Goal: Task Accomplishment & Management: Manage account settings

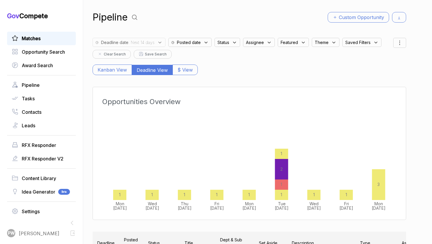
click at [49, 36] on link "Matches" at bounding box center [41, 38] width 59 height 7
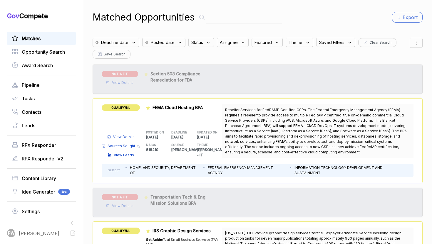
click at [132, 41] on icon at bounding box center [133, 42] width 5 height 5
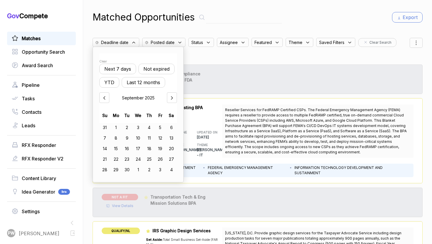
click at [162, 69] on button "Not expired" at bounding box center [156, 69] width 36 height 11
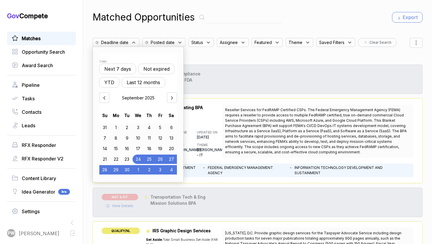
click at [207, 43] on icon at bounding box center [208, 42] width 3 height 1
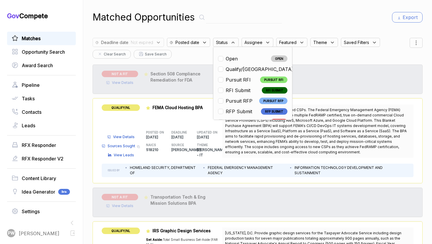
click at [239, 62] on li "Open OPEN" at bounding box center [252, 58] width 69 height 7
checkbox input "true"
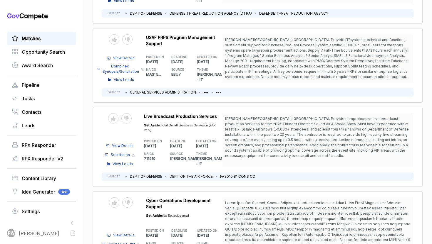
scroll to position [983, 0]
click at [130, 34] on div at bounding box center [127, 39] width 10 height 10
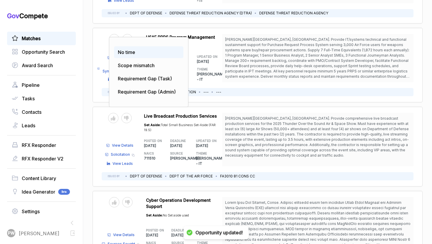
click at [147, 46] on div "No time" at bounding box center [148, 52] width 69 height 12
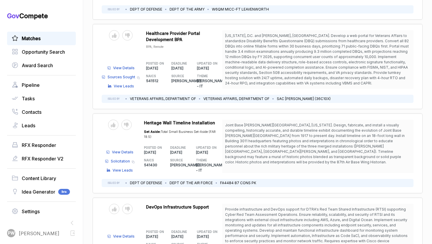
scroll to position [730, 0]
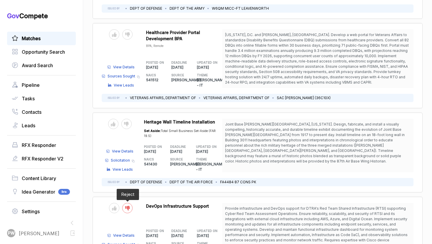
click at [129, 206] on icon at bounding box center [127, 208] width 5 height 5
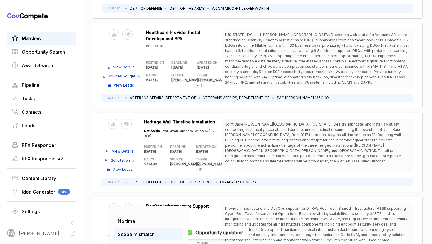
click at [130, 232] on span "Scope mismatch" at bounding box center [136, 235] width 37 height 6
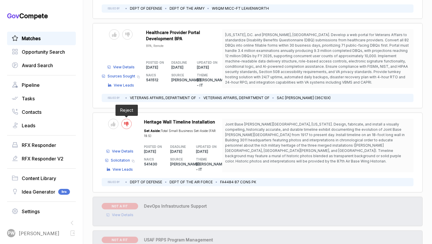
click at [123, 119] on div at bounding box center [126, 124] width 10 height 10
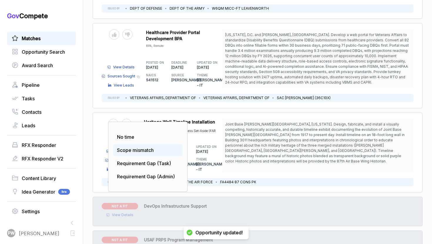
click at [134, 148] on div "Scope mismatch" at bounding box center [147, 150] width 69 height 12
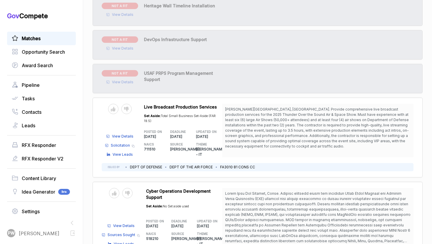
scroll to position [870, 0]
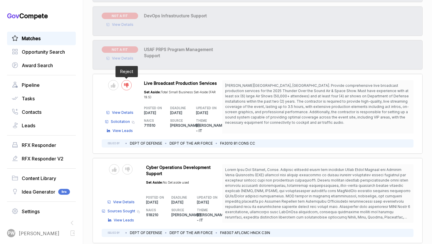
click at [131, 80] on div at bounding box center [126, 85] width 10 height 10
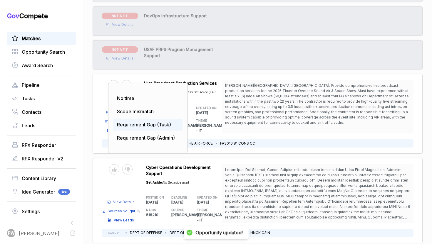
click at [143, 122] on span "Requirement Gap (Task)" at bounding box center [144, 125] width 54 height 6
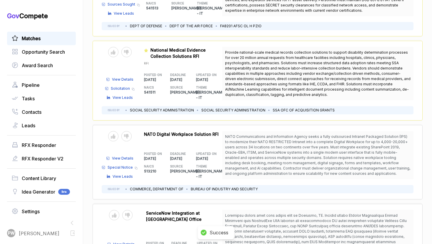
scroll to position [372, 0]
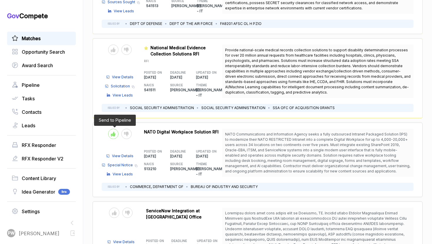
click at [112, 132] on icon at bounding box center [113, 134] width 5 height 5
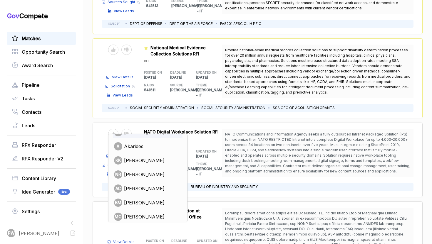
scroll to position [73, 0]
click at [140, 171] on span "nabor reyna" at bounding box center [144, 174] width 41 height 7
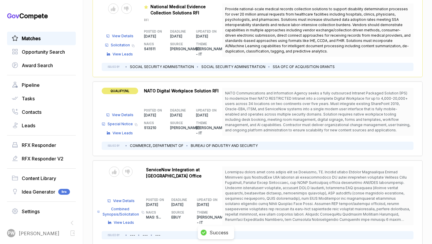
scroll to position [450, 0]
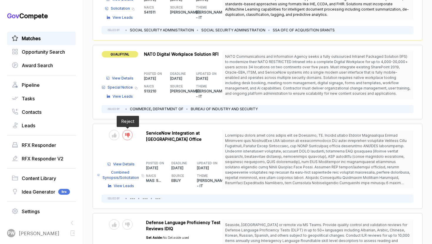
click at [127, 133] on icon at bounding box center [127, 135] width 5 height 5
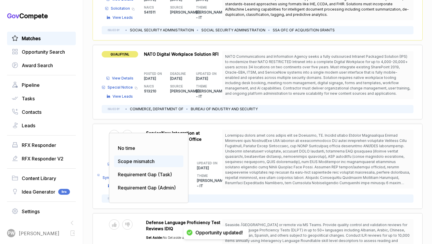
click at [135, 159] on span "Scope mismatch" at bounding box center [136, 162] width 37 height 6
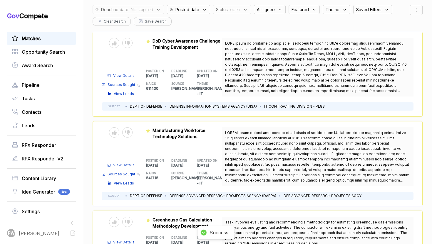
scroll to position [0, 0]
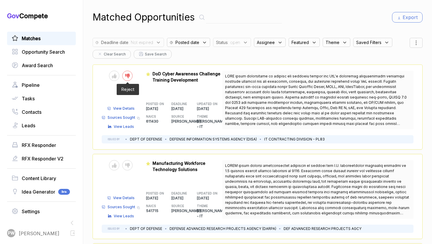
click at [127, 78] on div at bounding box center [127, 76] width 10 height 10
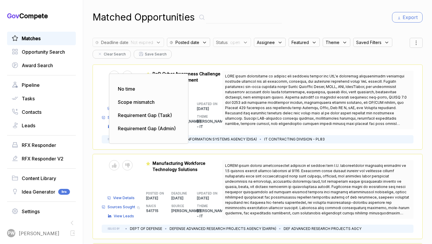
click at [244, 133] on div "No time Scope mismatch Requirement Gap (Task) Requirement Gap (Admin) Send to P…" at bounding box center [257, 107] width 330 height 85
click at [167, 106] on div "Scope mismatch" at bounding box center [148, 102] width 69 height 12
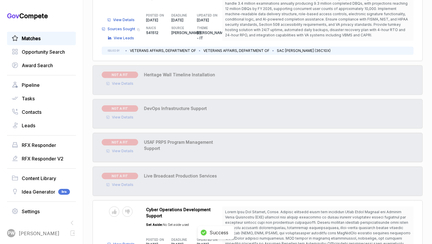
scroll to position [713, 0]
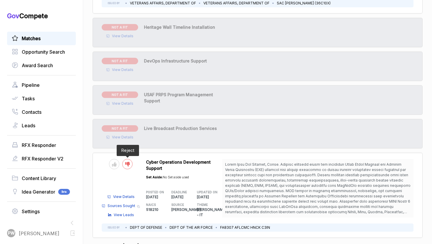
click at [129, 162] on icon at bounding box center [127, 164] width 5 height 5
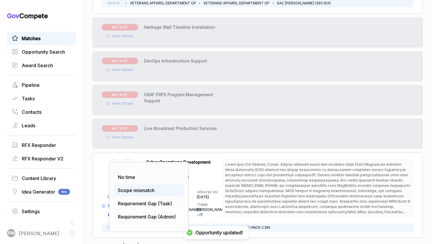
click at [133, 189] on div "Scope mismatch" at bounding box center [148, 191] width 69 height 12
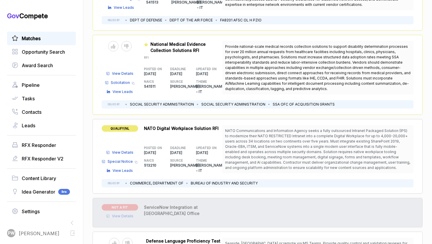
scroll to position [0, 0]
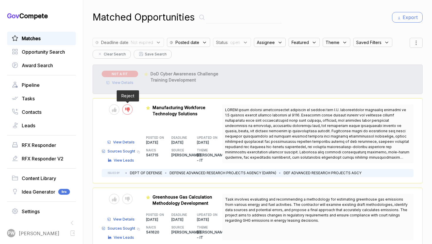
click at [127, 108] on icon at bounding box center [127, 109] width 5 height 5
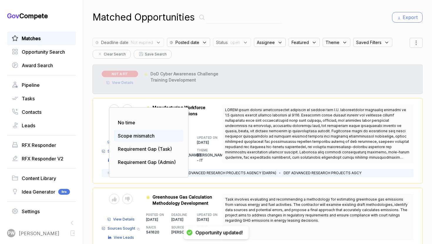
click at [146, 134] on span "Scope mismatch" at bounding box center [136, 136] width 37 height 6
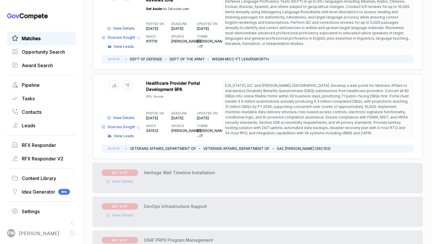
scroll to position [516, 0]
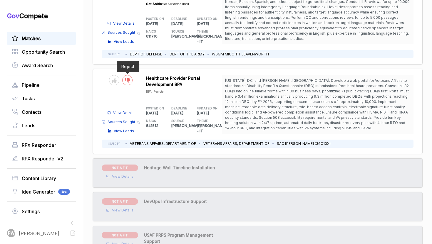
click at [124, 76] on div at bounding box center [127, 80] width 10 height 10
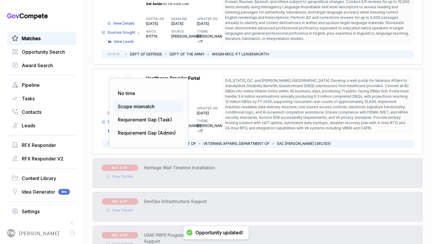
click at [135, 101] on div "Scope mismatch" at bounding box center [148, 107] width 69 height 12
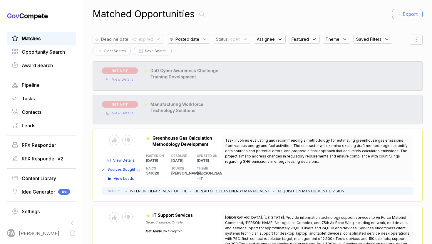
scroll to position [0, 0]
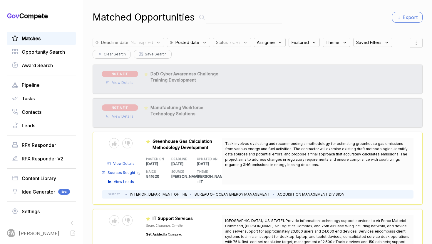
click at [142, 120] on div "NOT A FIT View Details Featured DARPA-SS-25-02 Manufacturing Workforce Technolo…" at bounding box center [257, 112] width 330 height 29
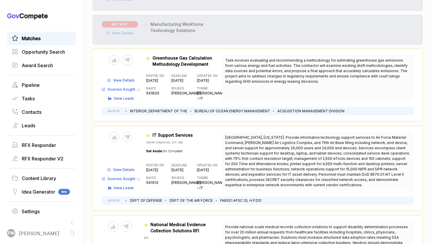
scroll to position [126, 0]
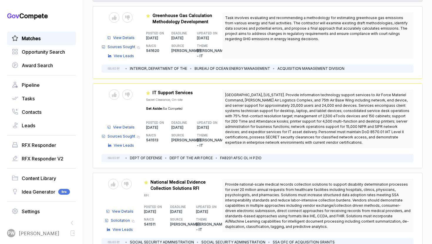
click at [137, 90] on div "Send to Pipeline Reject" at bounding box center [121, 95] width 38 height 10
click at [130, 90] on div at bounding box center [127, 95] width 10 height 10
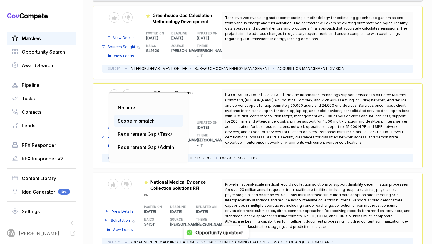
click at [143, 115] on div "Scope mismatch" at bounding box center [148, 121] width 69 height 12
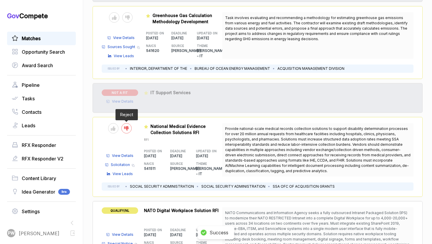
click at [127, 126] on icon at bounding box center [126, 128] width 5 height 5
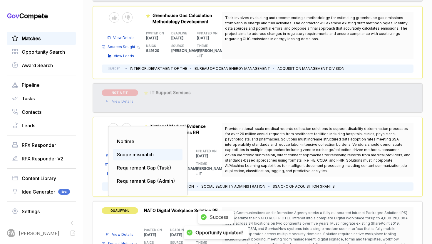
click at [134, 152] on span "Scope mismatch" at bounding box center [135, 155] width 37 height 6
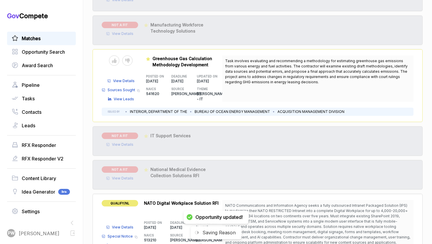
scroll to position [48, 0]
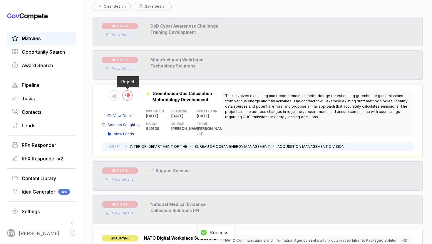
click at [129, 94] on div at bounding box center [127, 95] width 10 height 10
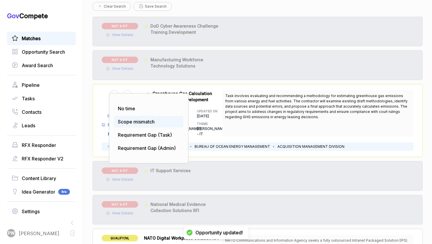
click at [149, 124] on span "Scope mismatch" at bounding box center [136, 122] width 37 height 6
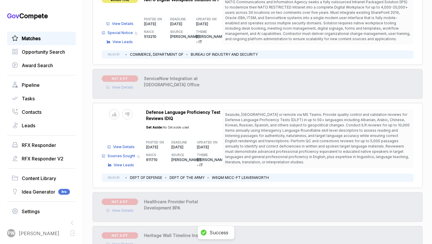
scroll to position [240, 0]
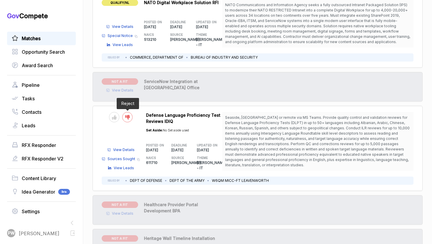
click at [129, 119] on div at bounding box center [127, 117] width 10 height 10
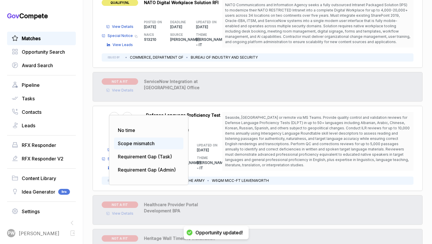
click at [142, 145] on span "Scope mismatch" at bounding box center [136, 144] width 37 height 6
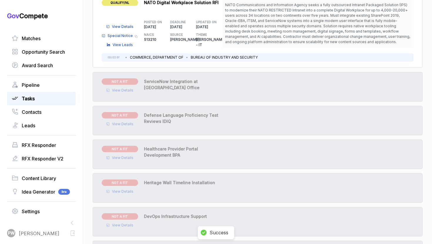
click at [57, 93] on div "Tasks" at bounding box center [41, 99] width 69 height 14
click at [57, 85] on link "Pipeline" at bounding box center [41, 85] width 59 height 7
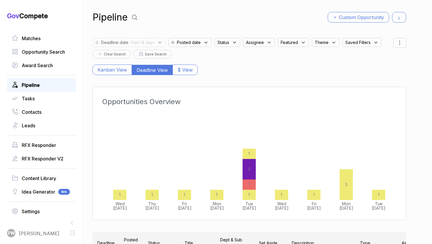
click at [224, 39] on div "Status" at bounding box center [227, 42] width 26 height 9
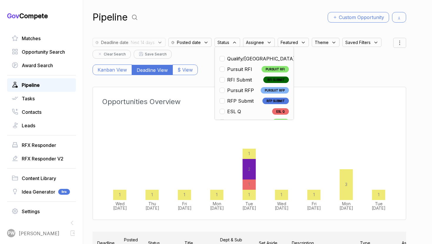
click at [231, 64] on ul "Qualify/NL QUALIFY/NL Pursuit RFI PURSUIT RFI RFI Submit RFI SUBMIT Pursuit RFP…" at bounding box center [253, 143] width 69 height 176
click at [231, 60] on span "Qualify/NL" at bounding box center [261, 58] width 68 height 7
checkbox input "true"
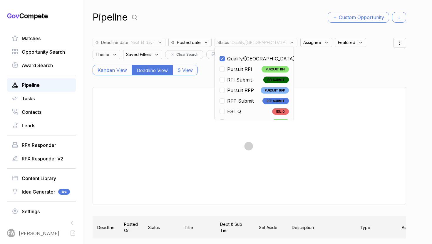
click at [350, 82] on div "Pipeline Custom Opportunity Deadline date : Next 14 days Posted date Status : Q…" at bounding box center [248, 122] width 313 height 244
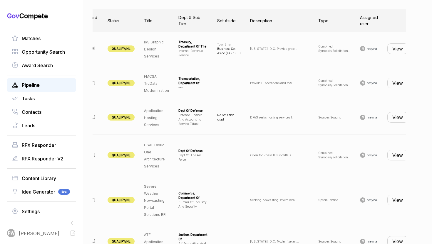
scroll to position [0, 45]
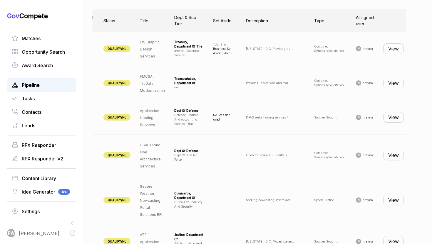
click at [400, 50] on button "View" at bounding box center [393, 48] width 21 height 11
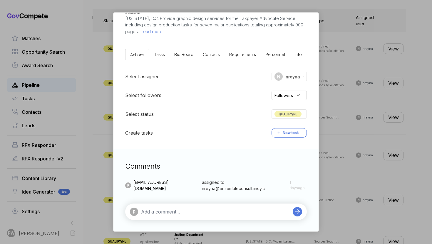
scroll to position [0, 0]
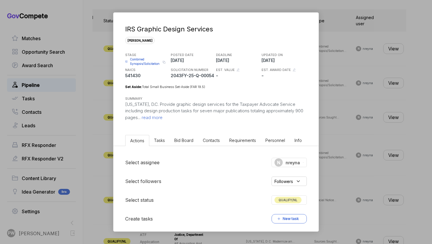
click at [345, 97] on div "IRS Graphic Design Services sam STAGE Combined Synopsis/Solicitation Copy link …" at bounding box center [216, 122] width 432 height 244
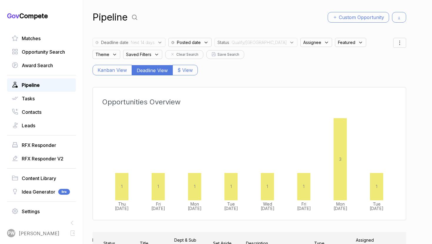
click at [155, 44] on div "Deadline date : Next 14 days" at bounding box center [128, 42] width 73 height 9
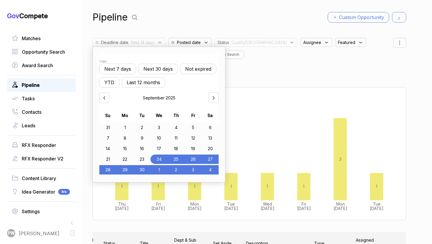
click at [124, 125] on div "1" at bounding box center [124, 127] width 17 height 9
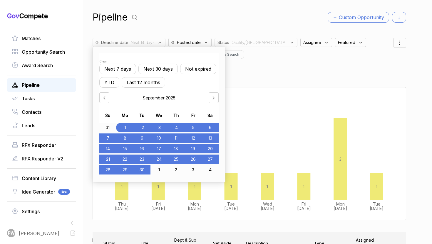
click at [143, 169] on div "30" at bounding box center [141, 169] width 17 height 9
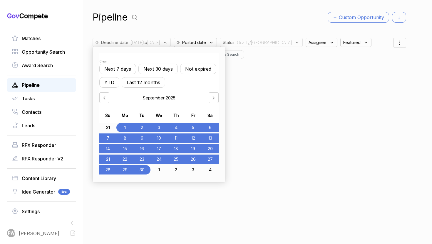
click at [320, 126] on div "Pipeline Custom Opportunity Deadline date : 2025/09/01 to 2025/09/30 Clear Next…" at bounding box center [248, 122] width 313 height 244
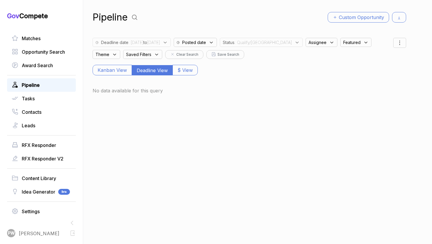
click at [54, 83] on link "Pipeline" at bounding box center [41, 85] width 59 height 7
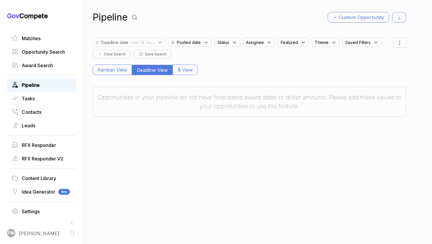
click at [61, 84] on link "Pipeline" at bounding box center [41, 85] width 59 height 7
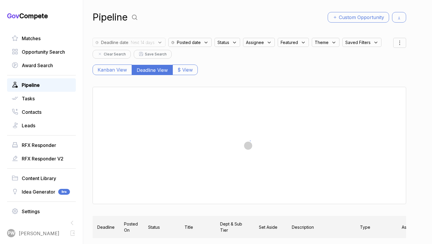
click at [139, 45] on span ": Next 14 days" at bounding box center [141, 42] width 26 height 6
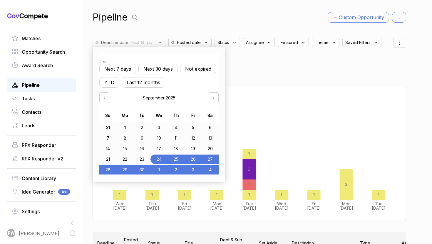
click at [110, 101] on div "September 2025" at bounding box center [158, 97] width 119 height 11
click at [102, 100] on icon at bounding box center [104, 98] width 6 height 6
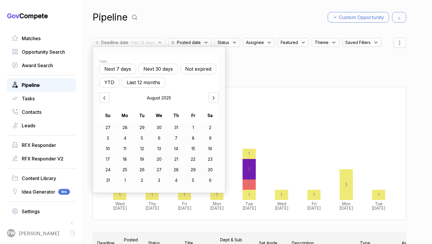
click at [192, 129] on div "1" at bounding box center [192, 127] width 17 height 9
click at [212, 97] on icon at bounding box center [214, 98] width 6 height 6
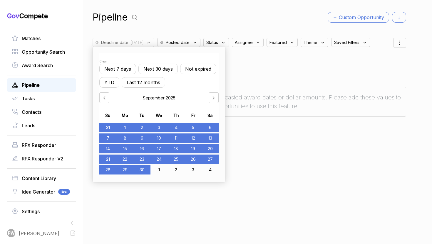
click at [141, 171] on div "30" at bounding box center [141, 169] width 17 height 9
click at [270, 182] on div "Pipeline Custom Opportunity Deadline date : 2025/08/01 to 2025/09/30 Clear Next…" at bounding box center [248, 122] width 313 height 244
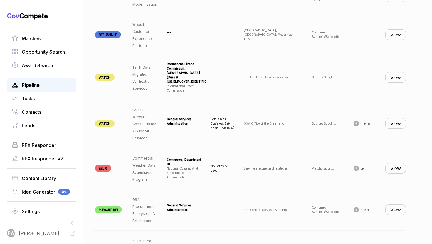
scroll to position [0, 63]
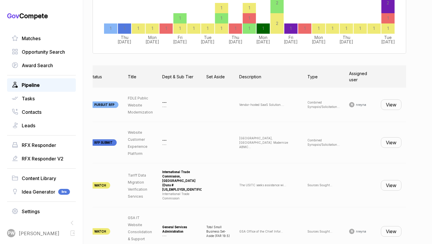
scroll to position [166, 0]
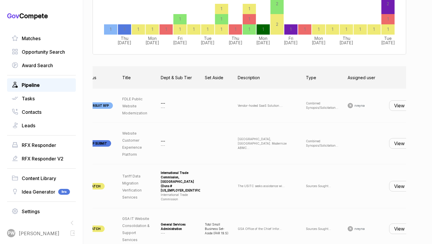
click at [391, 106] on button "View" at bounding box center [399, 105] width 21 height 11
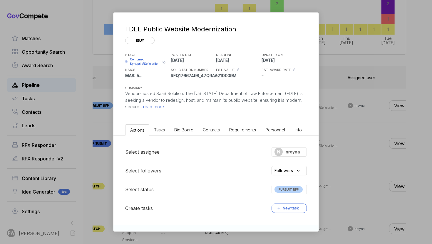
click at [291, 193] on div "PURSUIT RFP" at bounding box center [288, 189] width 35 height 9
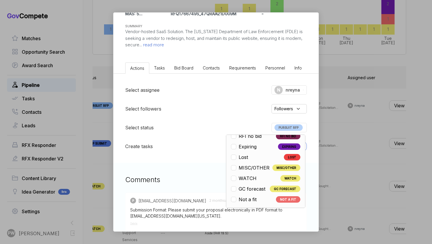
scroll to position [90, 0]
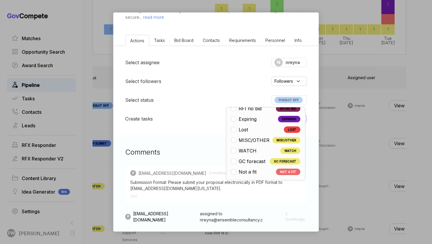
click at [356, 154] on div "FDLE Public Website Modernization ebuy STAGE Combined Synopsis/Solicitation Cop…" at bounding box center [216, 122] width 432 height 244
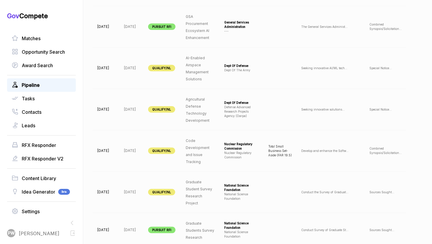
scroll to position [0, 68]
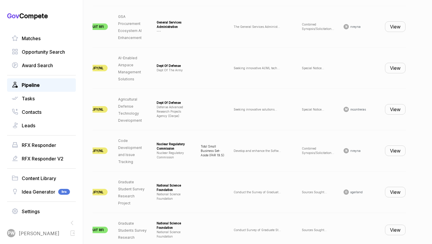
click at [392, 67] on button "View" at bounding box center [395, 68] width 21 height 11
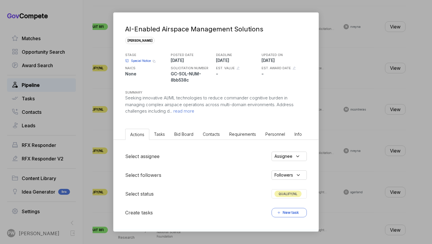
scroll to position [139, 0]
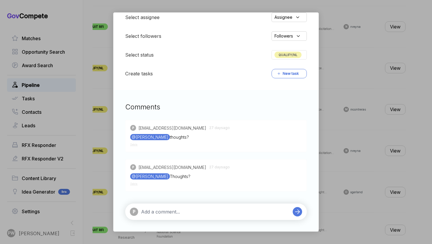
click at [294, 59] on div "QUALIFY/NL" at bounding box center [288, 54] width 35 height 9
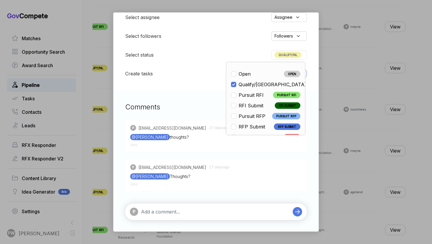
scroll to position [137, 0]
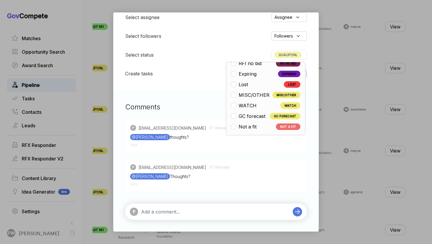
click at [258, 129] on div "Not a fit" at bounding box center [245, 126] width 28 height 7
checkbox input "false"
checkbox input "true"
click at [369, 102] on div "AI-Enabled Airspace Management Solutions sam STAGE Special Notice Copy link POS…" at bounding box center [216, 122] width 432 height 244
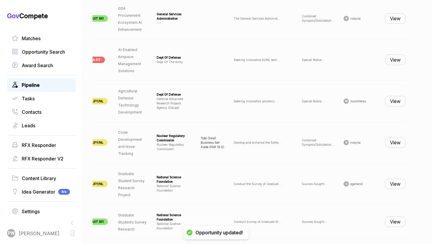
scroll to position [459, 0]
click at [395, 102] on button "View" at bounding box center [395, 100] width 21 height 11
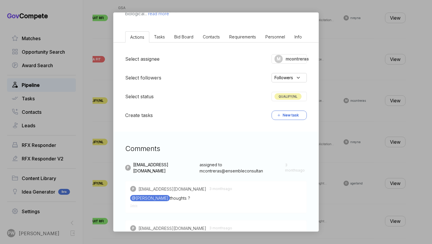
scroll to position [191, 0]
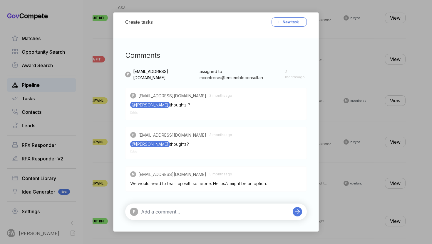
click at [351, 151] on div "Agricultural Defense Technology Development sam STAGE Special Notice Copy link …" at bounding box center [216, 122] width 432 height 244
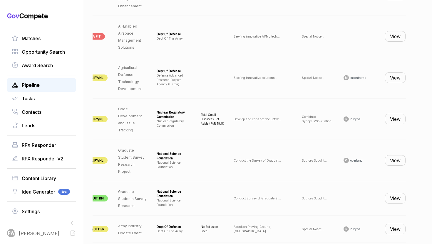
scroll to position [488, 0]
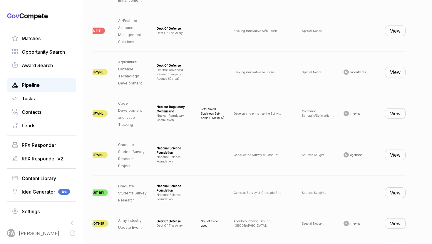
click at [396, 111] on button "View" at bounding box center [395, 113] width 21 height 11
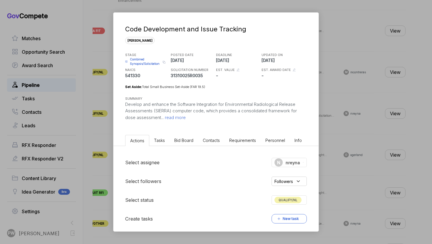
scroll to position [86, 0]
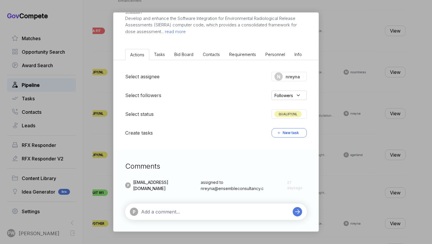
drag, startPoint x: 285, startPoint y: 114, endPoint x: 287, endPoint y: 119, distance: 5.2
click at [285, 115] on span "QUALIFY/NL" at bounding box center [287, 114] width 27 height 6
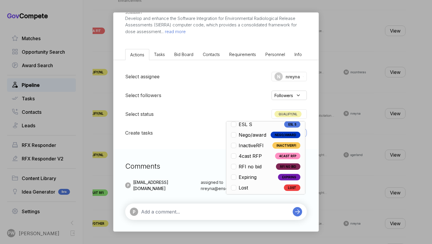
scroll to position [137, 0]
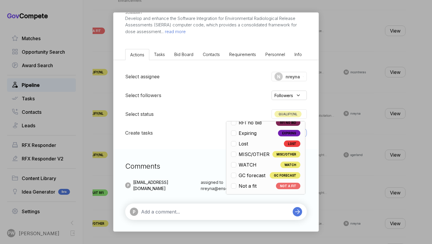
click at [260, 184] on li "Not a fit NOT A FIT" at bounding box center [265, 186] width 69 height 7
checkbox input "false"
checkbox input "true"
click at [352, 110] on div "Code Development and Issue Tracking sam STAGE Combined Synopsis/Solicitation Co…" at bounding box center [216, 122] width 432 height 244
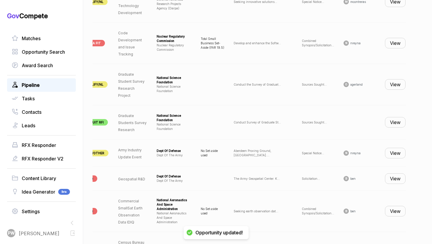
scroll to position [560, 0]
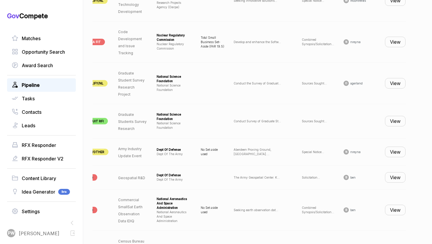
click at [391, 78] on button "View" at bounding box center [395, 83] width 21 height 11
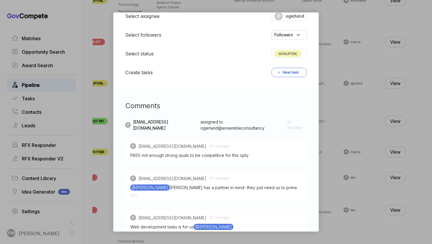
scroll to position [94, 0]
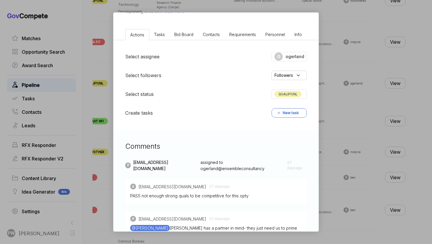
click at [293, 95] on span "QUALIFY/NL" at bounding box center [287, 94] width 27 height 6
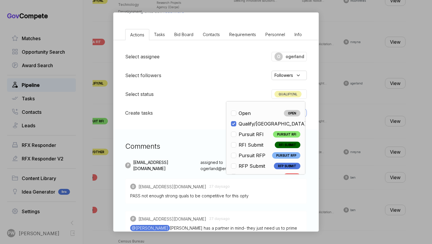
scroll to position [137, 0]
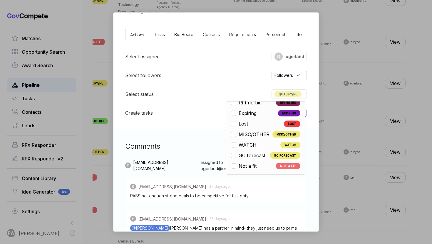
click at [258, 169] on div "Not a fit" at bounding box center [245, 166] width 28 height 7
checkbox input "false"
checkbox input "true"
click at [333, 169] on div "Graduate Student Survey Research Project sam STAGE Sources Sought Copy link POS…" at bounding box center [216, 122] width 432 height 244
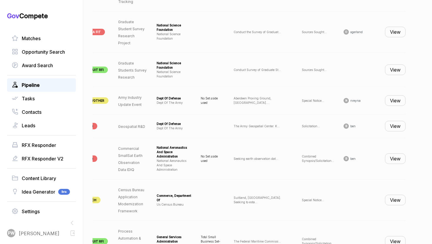
scroll to position [616, 0]
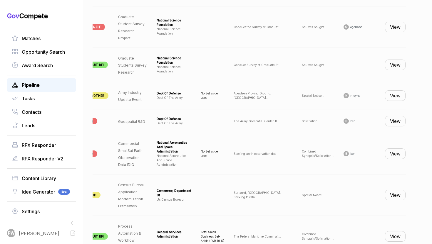
click at [391, 63] on button "View" at bounding box center [395, 65] width 21 height 11
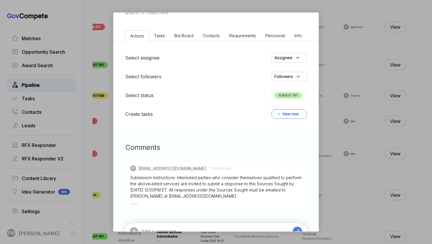
scroll to position [112, 0]
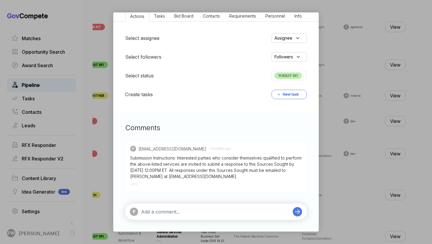
click at [392, 155] on div "Graduate Students Survey Research sam STAGE Sources Sought Copy link POSTED DAT…" at bounding box center [216, 122] width 432 height 244
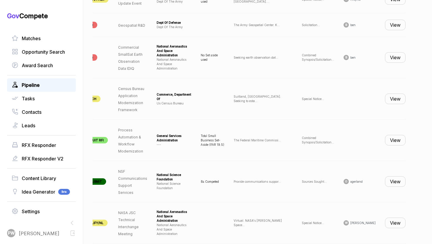
scroll to position [719, 0]
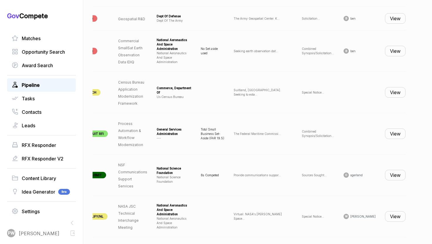
click at [389, 129] on button "View" at bounding box center [395, 134] width 21 height 11
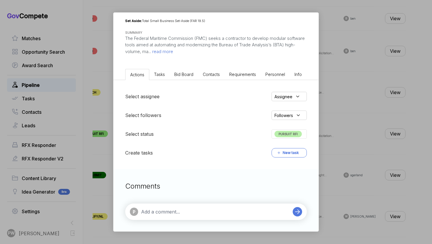
scroll to position [0, 0]
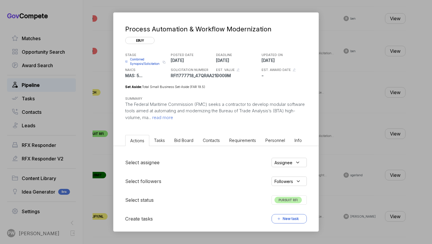
click at [173, 118] on span "read more" at bounding box center [162, 118] width 22 height 6
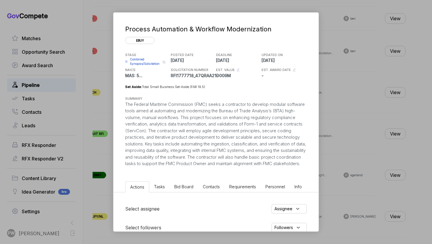
click at [174, 201] on div "Select assignee Assignee Select followers Followers Select status PURSUIT RFI C…" at bounding box center [215, 237] width 205 height 89
click at [176, 193] on ul "Actions Tasks Bid Board Contacts Requirements Personnel Info" at bounding box center [215, 186] width 205 height 14
click at [180, 188] on ul "Actions Tasks Bid Board Contacts Requirements Personnel Info" at bounding box center [215, 186] width 205 height 14
click at [184, 189] on span "Bid Board" at bounding box center [183, 186] width 19 height 5
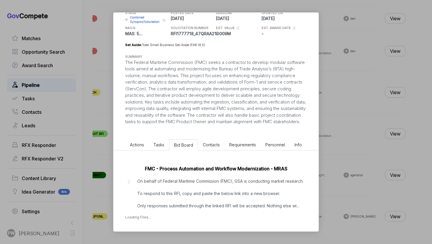
scroll to position [55, 0]
click at [186, 183] on p "On behalf of Federal Maritime Commission (FMC), GSA is conducting market resear…" at bounding box center [220, 193] width 166 height 31
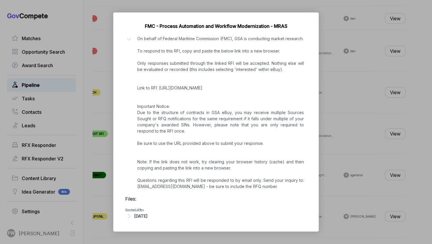
scroll to position [0, 0]
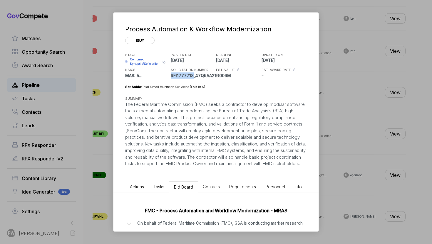
drag, startPoint x: 192, startPoint y: 75, endPoint x: 171, endPoint y: 76, distance: 20.6
click at [171, 76] on p "RFI1777718_47QRAA21D009M" at bounding box center [193, 76] width 44 height 6
copy p "RFI1777718"
click at [148, 63] on span "Combined Synopsis/Solicitation" at bounding box center [145, 61] width 31 height 9
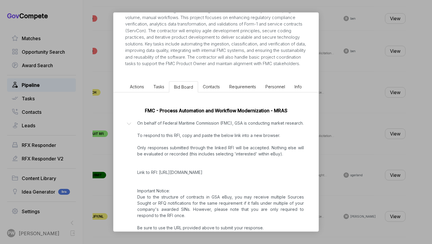
scroll to position [197, 0]
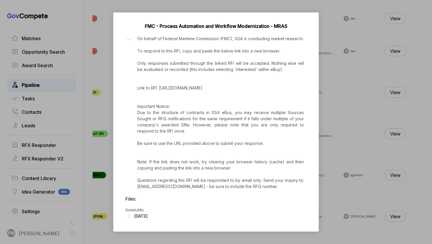
click at [319, 121] on div "Process Automation & Workflow Modernization ebuy STAGE Combined Synopsis/Solici…" at bounding box center [216, 122] width 432 height 244
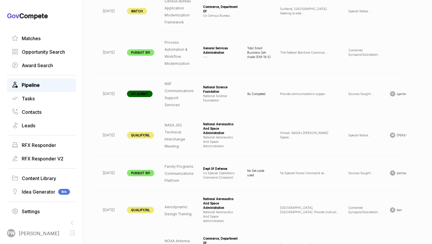
scroll to position [0, 0]
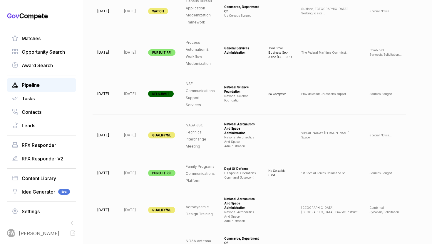
click at [219, 131] on td "NASA JSC Technical Interchange Meeting" at bounding box center [200, 135] width 38 height 41
click at [296, 134] on td at bounding box center [279, 135] width 33 height 41
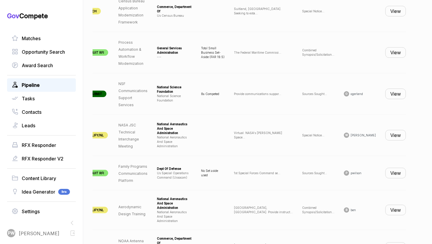
scroll to position [0, 68]
click at [388, 134] on button "View" at bounding box center [395, 135] width 21 height 11
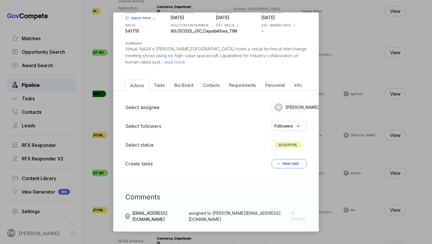
scroll to position [0, 0]
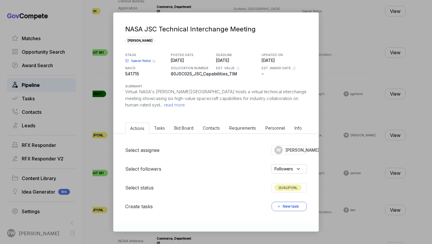
click at [297, 189] on span "QUALIFY/NL" at bounding box center [287, 188] width 27 height 6
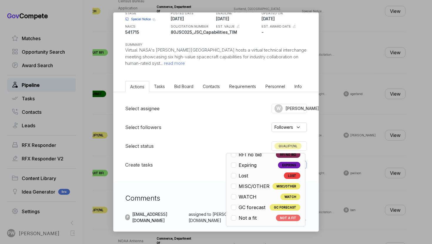
scroll to position [182, 0]
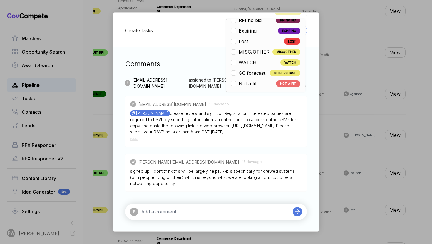
click at [265, 48] on span "MISC/OTHER" at bounding box center [253, 51] width 31 height 7
checkbox input "false"
checkbox input "true"
click at [350, 121] on div "NASA JSC Technical Interchange Meeting sam STAGE Special Notice Copy link POSTE…" at bounding box center [216, 122] width 432 height 244
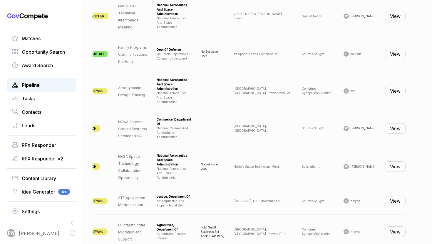
scroll to position [935, 0]
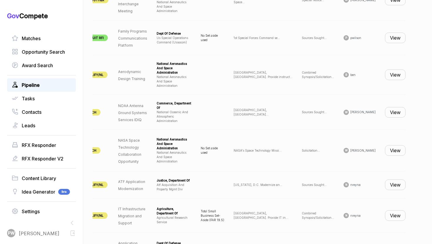
click at [388, 75] on button "View" at bounding box center [395, 75] width 21 height 11
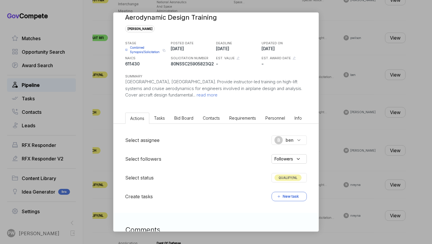
scroll to position [75, 0]
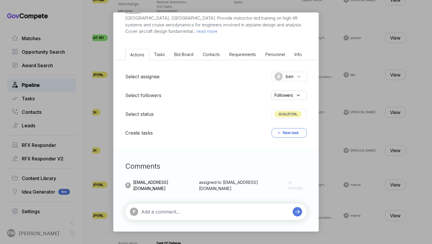
click at [345, 135] on div "Aerodynamic Design Training sam STAGE Combined Synopsis/Solicitation Copy link …" at bounding box center [216, 122] width 432 height 244
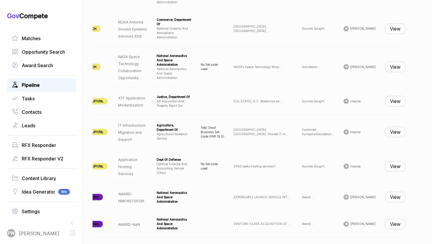
scroll to position [1022, 0]
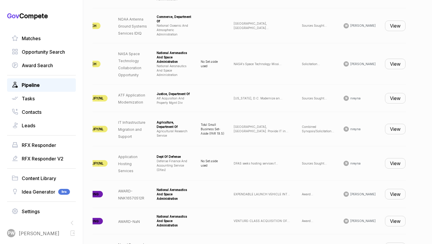
click at [391, 103] on button "View" at bounding box center [395, 98] width 21 height 11
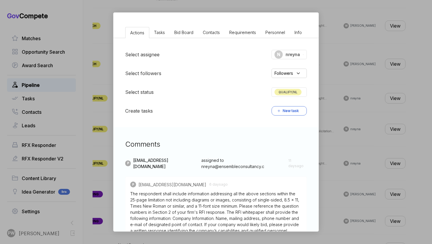
scroll to position [76, 0]
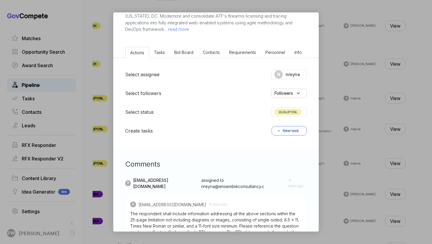
click at [293, 109] on span "QUALIFY/NL" at bounding box center [287, 112] width 27 height 6
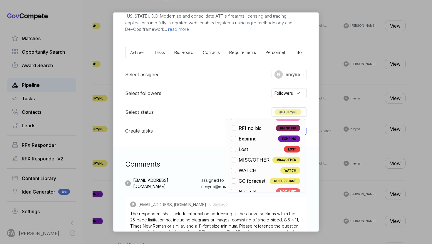
scroll to position [137, 0]
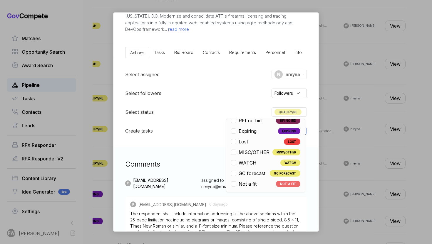
click at [250, 188] on div "Open OPEN Qualify/NL QUALIFY/NL Pursuit RFI PURSUIT RFI RFI Submit RFI SUBMIT P…" at bounding box center [265, 155] width 79 height 73
click at [252, 185] on span "Not a fit" at bounding box center [247, 184] width 18 height 7
checkbox input "false"
checkbox input "true"
click at [328, 146] on div "ATF Application Modernization sam STAGE Sources Sought Copy link POSTED DATE 20…" at bounding box center [216, 122] width 432 height 244
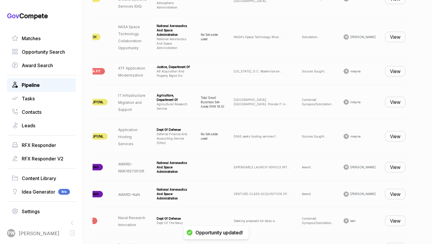
scroll to position [1059, 0]
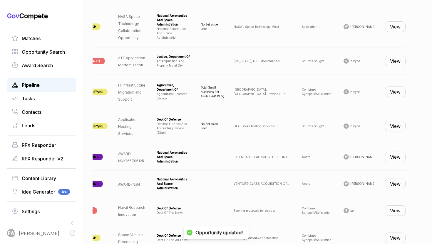
click at [394, 97] on button "View" at bounding box center [395, 92] width 21 height 11
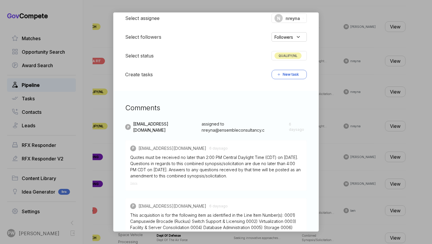
scroll to position [84, 0]
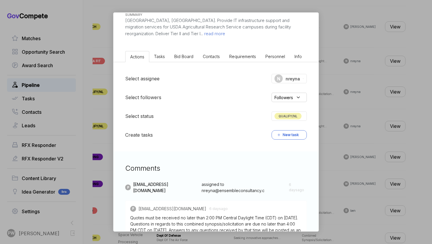
click at [294, 119] on span "QUALIFY/NL" at bounding box center [287, 116] width 27 height 6
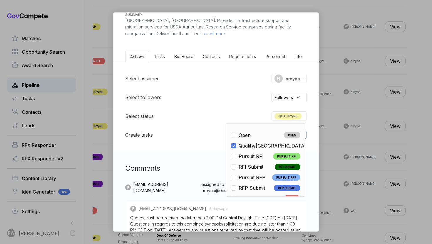
scroll to position [137, 0]
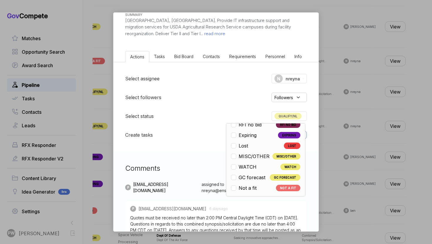
click at [248, 187] on span "Not a fit" at bounding box center [247, 188] width 18 height 7
checkbox input "false"
checkbox input "true"
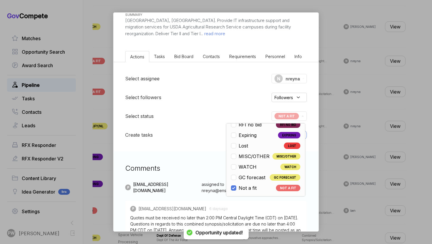
click at [326, 140] on div "IT Infrastructure Migration and Support sam STAGE Combined Synopsis/Solicitatio…" at bounding box center [216, 122] width 432 height 244
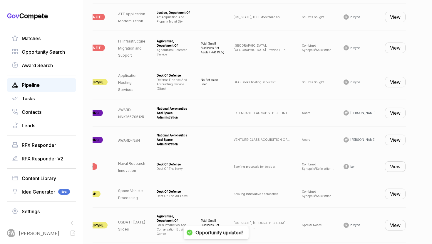
scroll to position [1106, 0]
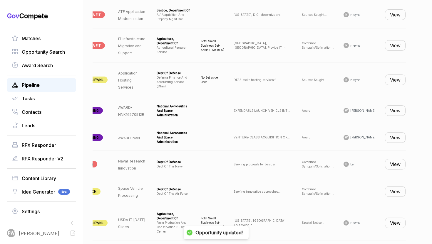
click at [392, 85] on button "View" at bounding box center [395, 80] width 21 height 11
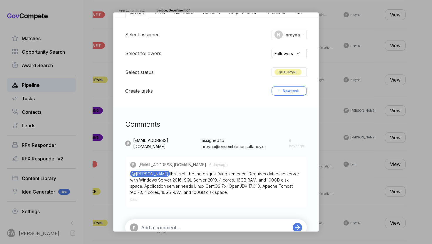
scroll to position [124, 0]
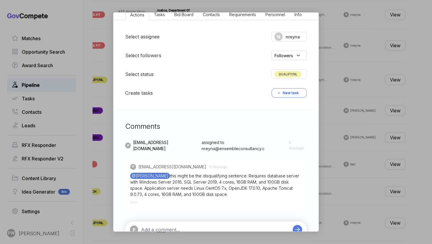
click at [284, 78] on div "QUALIFY/NL" at bounding box center [288, 74] width 35 height 9
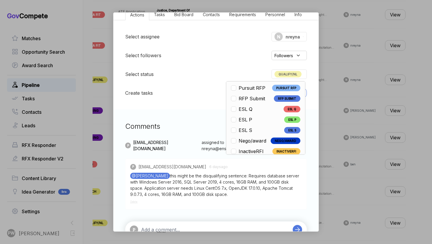
scroll to position [137, 0]
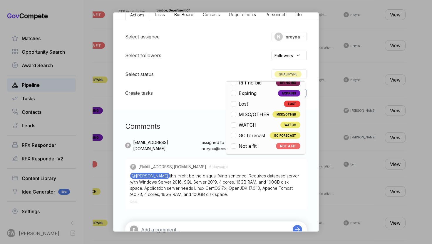
click at [249, 151] on div "Open OPEN Qualify/NL QUALIFY/NL Pursuit RFI PURSUIT RFI RFI Submit RFI SUBMIT P…" at bounding box center [265, 117] width 79 height 73
click at [250, 148] on span "Not a fit" at bounding box center [247, 146] width 18 height 7
checkbox input "false"
checkbox input "true"
click at [348, 199] on div "Application Hosting Services sam STAGE Sources Sought Copy link POSTED DATE 202…" at bounding box center [216, 122] width 432 height 244
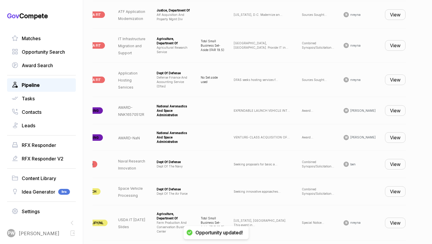
scroll to position [1123, 0]
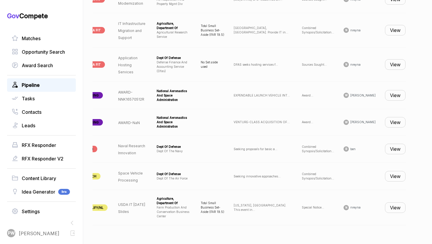
click at [391, 211] on button "View" at bounding box center [395, 208] width 21 height 11
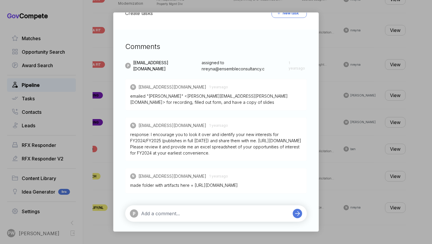
scroll to position [218, 0]
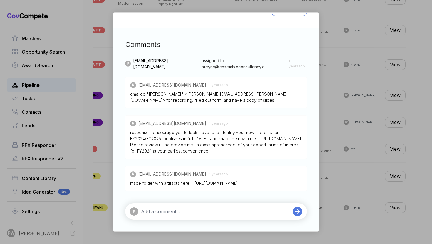
click at [371, 173] on div "USDA IT Industry Day Slides sam STAGE Special Notice Copy link POSTED DATE 2024…" at bounding box center [216, 122] width 432 height 244
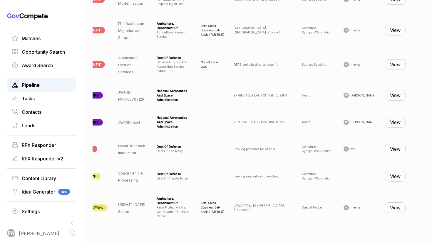
click at [380, 207] on td "View" at bounding box center [395, 207] width 30 height 35
click at [394, 209] on button "View" at bounding box center [395, 208] width 21 height 11
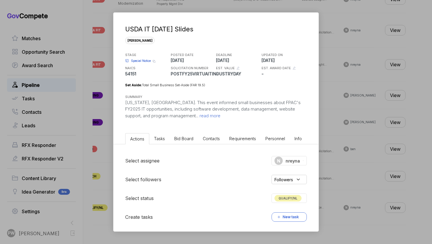
click at [193, 119] on div "USDA IT Industry Day Slides sam STAGE Special Notice Copy link POSTED DATE 2024…" at bounding box center [215, 72] width 205 height 119
click at [188, 119] on div "USDA IT Industry Day Slides sam STAGE Special Notice Copy link POSTED DATE 2024…" at bounding box center [215, 72] width 205 height 119
click at [198, 114] on span "read more" at bounding box center [209, 116] width 22 height 6
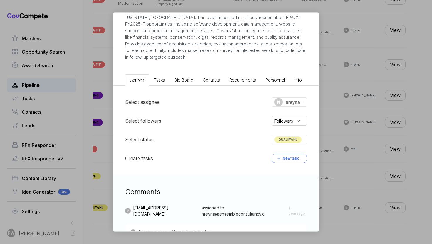
scroll to position [0, 0]
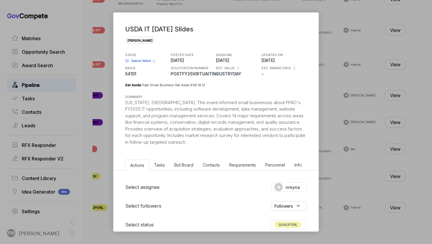
click at [144, 60] on span "Special Notice" at bounding box center [141, 61] width 20 height 4
